Goal: Information Seeking & Learning: Find specific fact

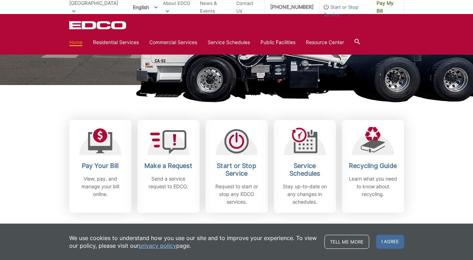
scroll to position [139, 0]
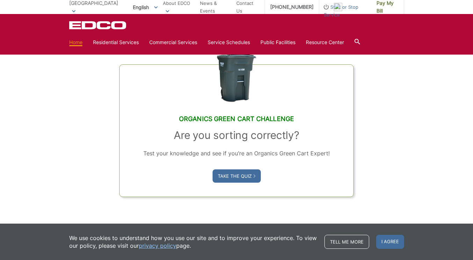
scroll to position [402, 0]
click at [235, 173] on link "Take the Quiz" at bounding box center [237, 175] width 48 height 13
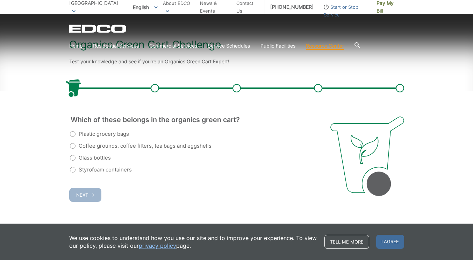
scroll to position [132, 0]
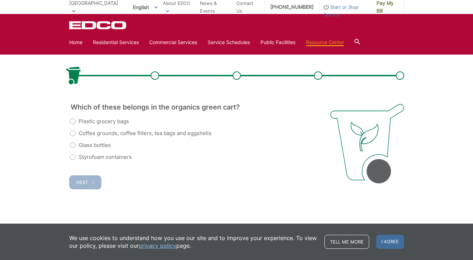
click at [72, 134] on label "Coffee grounds, coffee filters, tea bags and eggshells" at bounding box center [141, 133] width 142 height 8
radio input "true"
click at [77, 188] on button "Next" at bounding box center [85, 182] width 32 height 14
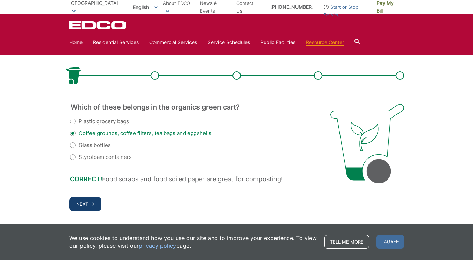
scroll to position [153, 0]
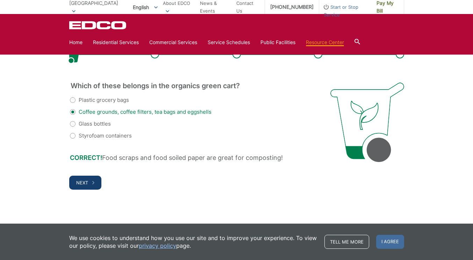
click at [78, 185] on button "Next" at bounding box center [85, 183] width 32 height 14
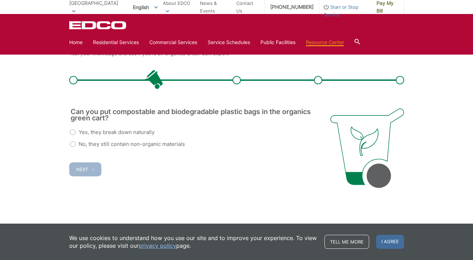
scroll to position [0, 0]
click at [72, 144] on label "No, they still contain non-organic materials" at bounding box center [127, 144] width 115 height 8
radio input "true"
click at [82, 173] on button "Next" at bounding box center [85, 169] width 32 height 14
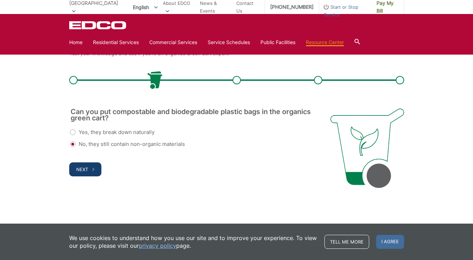
click at [82, 170] on span "Next" at bounding box center [82, 169] width 12 height 6
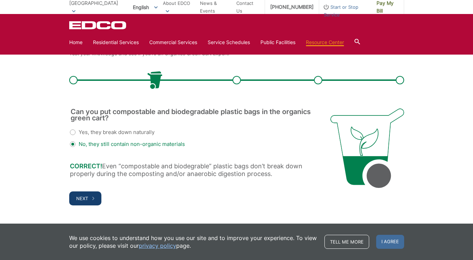
click at [88, 198] on button "Next" at bounding box center [85, 198] width 32 height 14
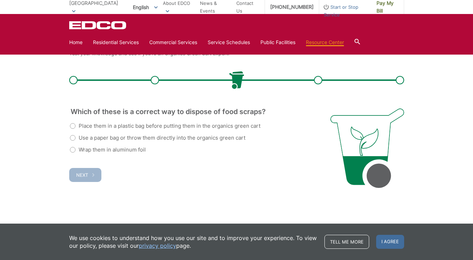
click at [72, 138] on label "Use a paper bag or throw them directly into the organics green cart" at bounding box center [158, 138] width 176 height 8
radio input "true"
click at [84, 178] on button "Next" at bounding box center [85, 175] width 32 height 14
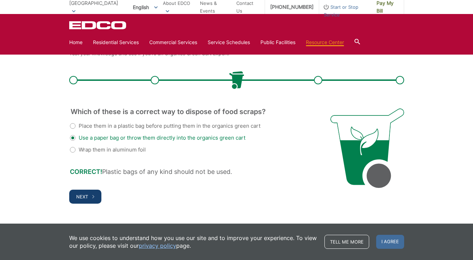
click at [84, 197] on span "Next" at bounding box center [82, 197] width 12 height 6
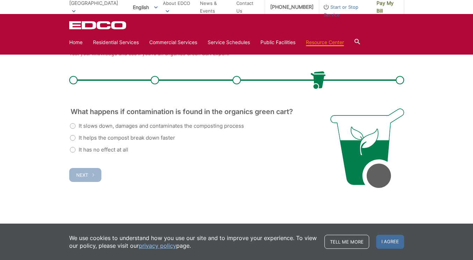
click at [70, 126] on label "It slows down, damages and contaminates the composting process" at bounding box center [157, 126] width 174 height 8
radio input "true"
click at [85, 179] on button "Next" at bounding box center [85, 175] width 32 height 14
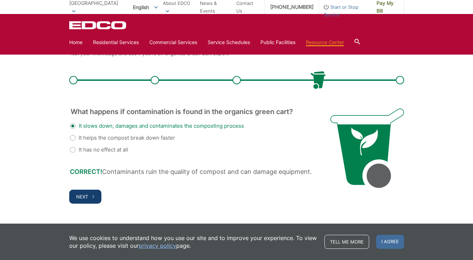
click at [78, 200] on button "Next" at bounding box center [85, 196] width 32 height 14
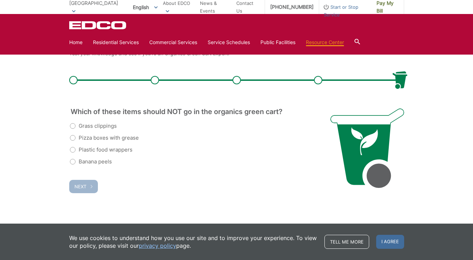
click at [72, 151] on label "Plastic food wrappers" at bounding box center [101, 149] width 63 height 8
radio input "true"
click at [78, 191] on button "Next" at bounding box center [83, 186] width 29 height 13
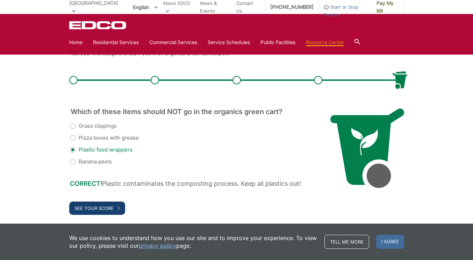
click at [96, 207] on span "See Your Score" at bounding box center [93, 208] width 39 height 6
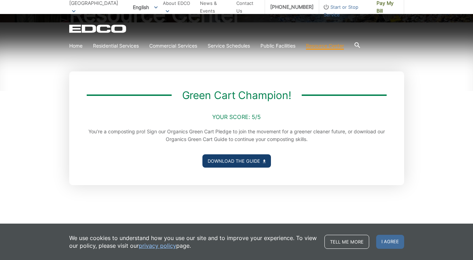
click at [229, 161] on link "Download the Guide" at bounding box center [236, 160] width 69 height 13
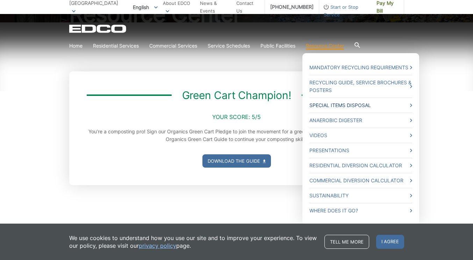
click at [332, 104] on link "Special Items Disposal" at bounding box center [360, 105] width 103 height 8
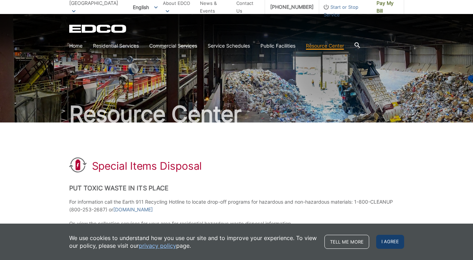
click at [393, 242] on span "I agree" at bounding box center [390, 242] width 28 height 14
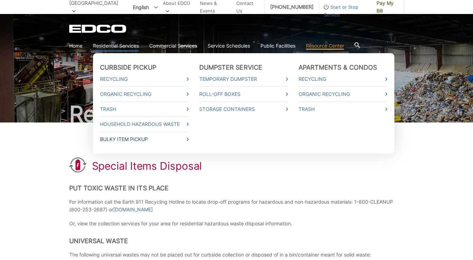
click at [128, 138] on link "Bulky Item Pickup" at bounding box center [144, 139] width 89 height 8
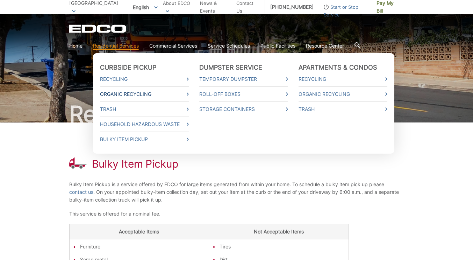
click at [131, 95] on link "Organic Recycling" at bounding box center [144, 94] width 89 height 8
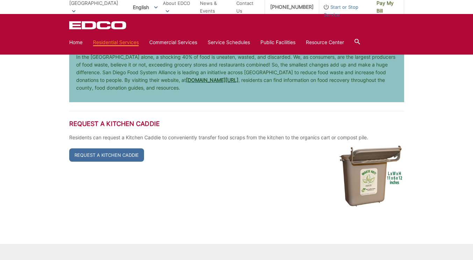
scroll to position [1436, 0]
click at [81, 159] on link "Request a Kitchen Caddie" at bounding box center [106, 154] width 75 height 13
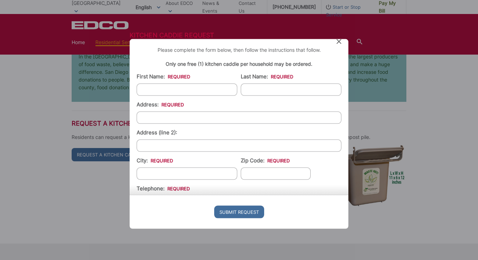
click at [66, 218] on div "Kitchen Caddie Request Please complete the form below, then follow the instruct…" at bounding box center [239, 130] width 478 height 260
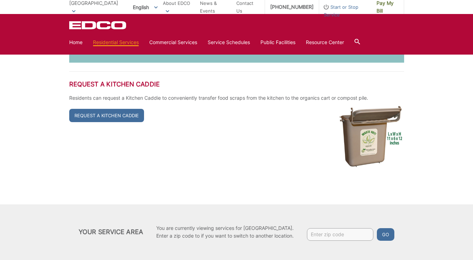
scroll to position [1511, 0]
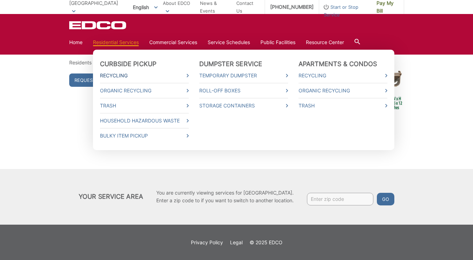
click at [117, 76] on link "Recycling" at bounding box center [144, 76] width 89 height 8
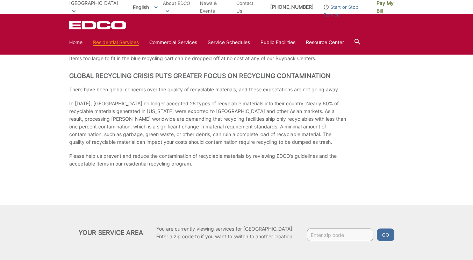
scroll to position [1037, 0]
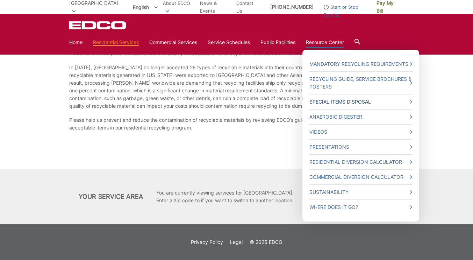
click at [342, 105] on link "Special Items Disposal" at bounding box center [360, 102] width 103 height 8
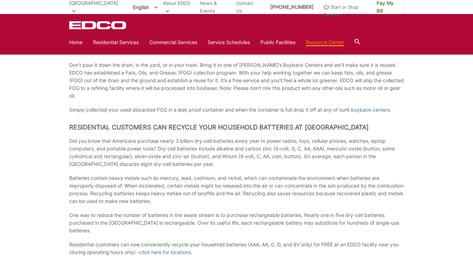
scroll to position [468, 0]
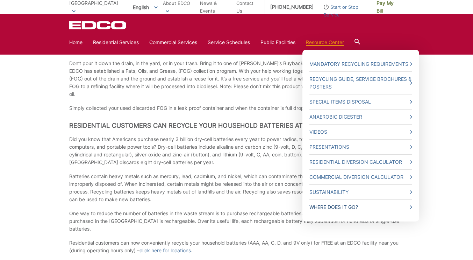
click at [338, 210] on link "Where Does it Go?" at bounding box center [360, 207] width 103 height 8
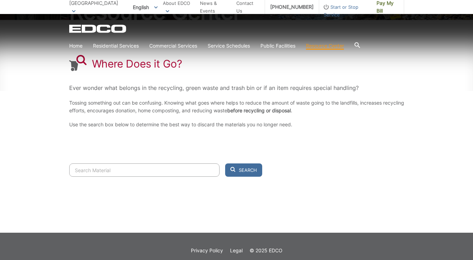
scroll to position [111, 0]
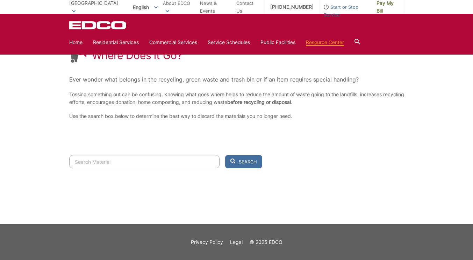
click at [96, 160] on input "Search" at bounding box center [144, 161] width 150 height 13
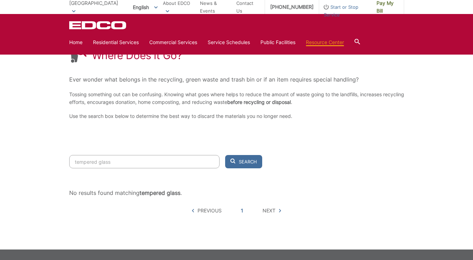
click at [225, 155] on button "Search" at bounding box center [243, 161] width 37 height 13
click at [241, 159] on span "Search" at bounding box center [248, 161] width 18 height 6
click at [116, 160] on input "tempered glass" at bounding box center [144, 161] width 150 height 13
type input "t"
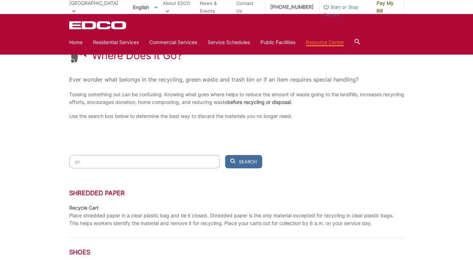
type input "s"
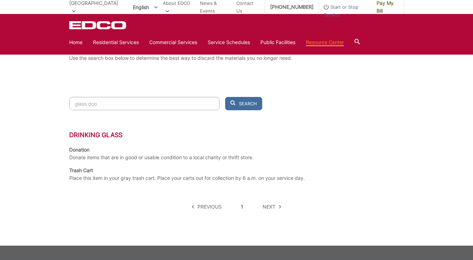
scroll to position [136, 0]
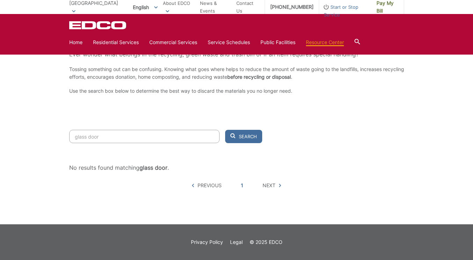
type input "glass door"
click at [265, 185] on span "Next" at bounding box center [269, 185] width 13 height 8
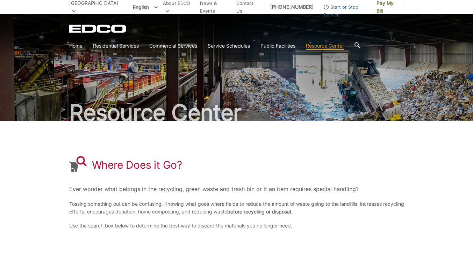
scroll to position [0, 0]
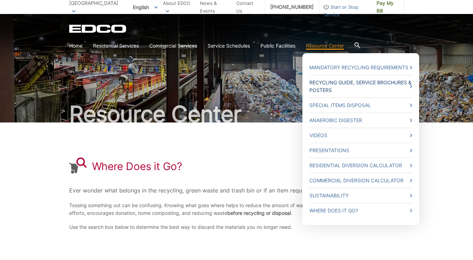
click at [327, 89] on link "Recycling Guide, Service Brochures & Posters" at bounding box center [360, 86] width 103 height 15
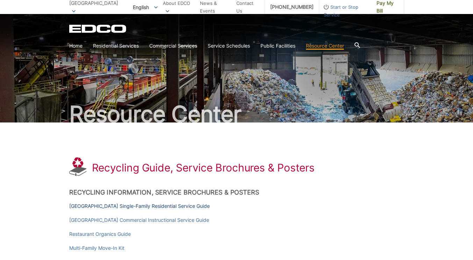
click at [162, 206] on link "[GEOGRAPHIC_DATA] Single-Family Residential Service Guide" at bounding box center [139, 206] width 141 height 8
